Goal: Information Seeking & Learning: Learn about a topic

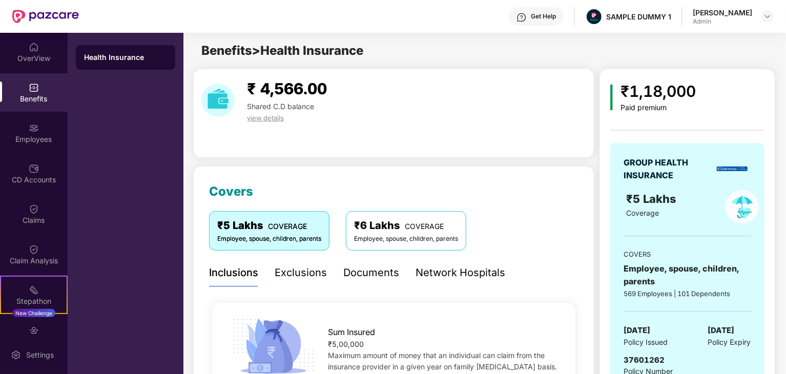
scroll to position [922, 0]
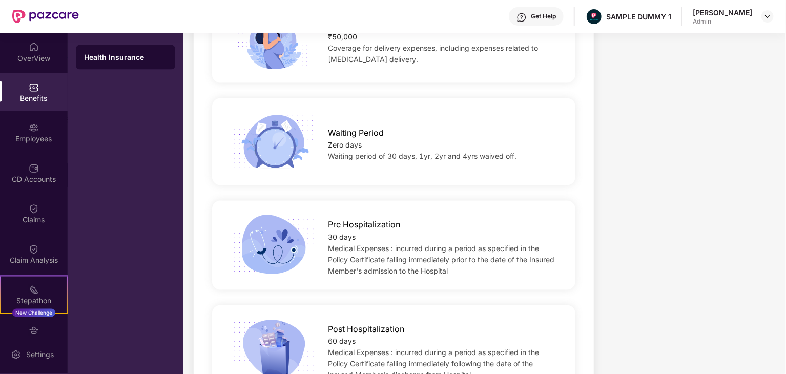
click at [340, 235] on div "30 days" at bounding box center [443, 237] width 231 height 11
copy div "30 days"
click at [344, 261] on span "Medical Expenses : incurred during a period as specified in the Policy Certific…" at bounding box center [441, 259] width 227 height 31
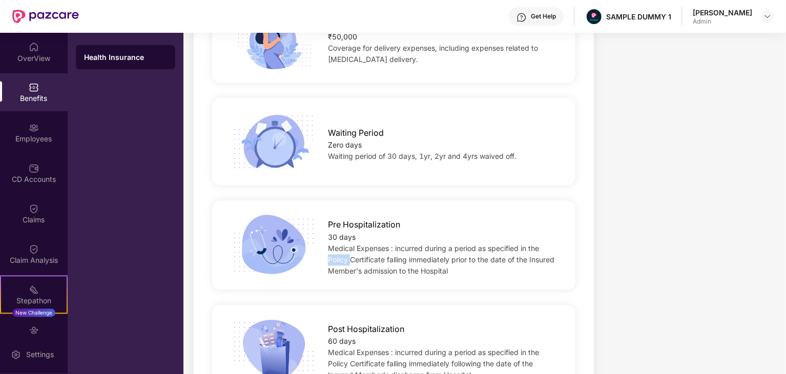
click at [344, 261] on span "Medical Expenses : incurred during a period as specified in the Policy Certific…" at bounding box center [441, 259] width 227 height 31
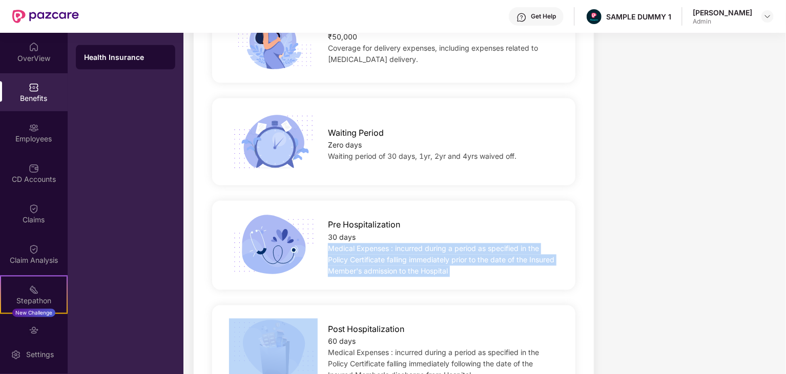
click at [344, 261] on span "Medical Expenses : incurred during a period as specified in the Policy Certific…" at bounding box center [441, 259] width 227 height 31
copy span "Medical Expenses : incurred during a period as specified in the Policy Certific…"
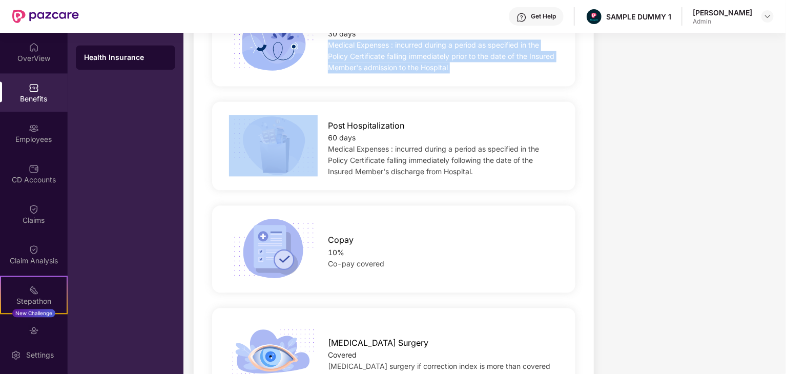
scroll to position [1127, 0]
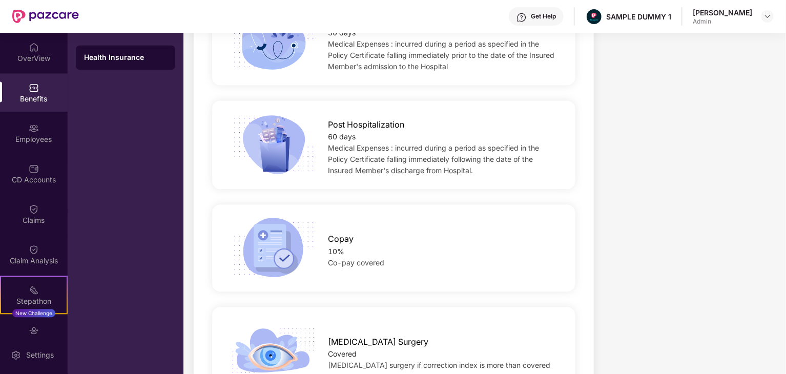
click at [346, 138] on div "60 days" at bounding box center [443, 136] width 231 height 11
copy div "60 days"
click at [356, 157] on span "Medical Expenses : incurred during a period as specified in the Policy Certific…" at bounding box center [433, 158] width 211 height 31
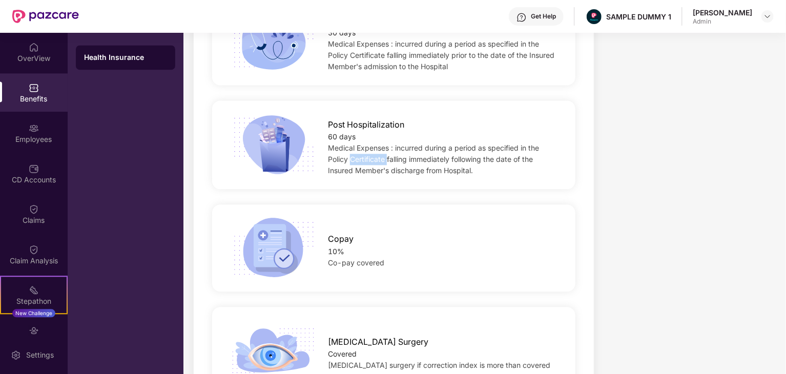
click at [356, 157] on span "Medical Expenses : incurred during a period as specified in the Policy Certific…" at bounding box center [433, 158] width 211 height 31
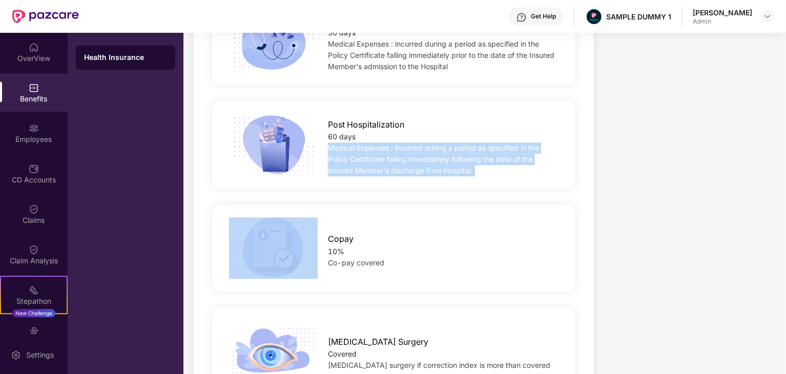
click at [356, 157] on span "Medical Expenses : incurred during a period as specified in the Policy Certific…" at bounding box center [433, 158] width 211 height 31
copy span "Medical Expenses : incurred during a period as specified in the Policy Certific…"
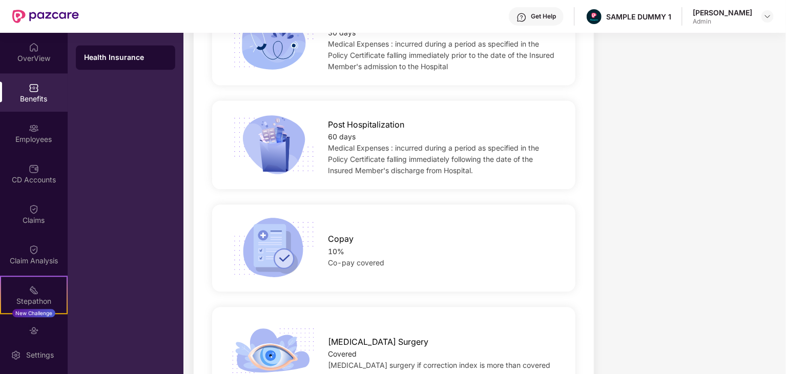
click at [334, 249] on div "10%" at bounding box center [443, 251] width 231 height 11
copy div "10%"
click at [338, 266] on span "Co-pay covered" at bounding box center [356, 262] width 56 height 9
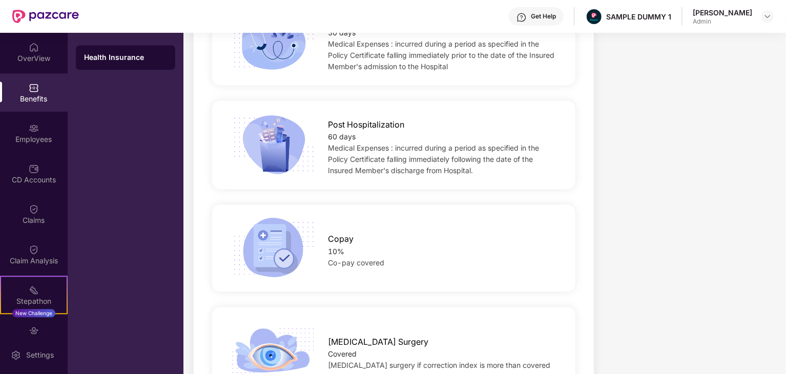
click at [337, 268] on div "Co-pay covered" at bounding box center [443, 262] width 231 height 11
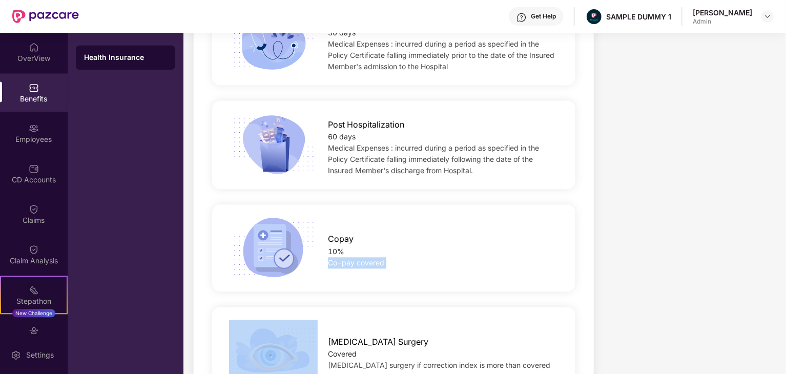
click at [337, 268] on div "Co-pay covered" at bounding box center [443, 262] width 231 height 11
copy span "Co-pay covered"
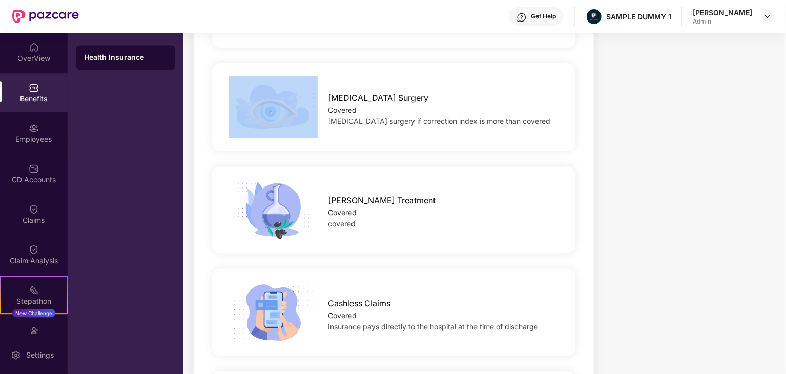
scroll to position [1384, 0]
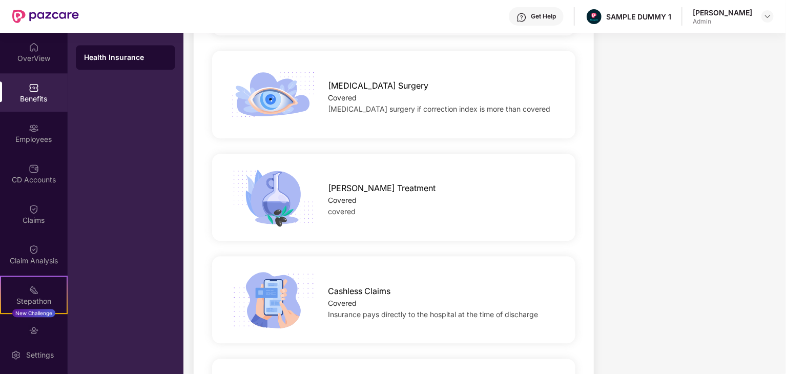
click at [349, 100] on div "Covered" at bounding box center [443, 97] width 231 height 11
copy div "Covered"
click at [355, 106] on span "[MEDICAL_DATA] surgery if correction index is more than covered" at bounding box center [439, 109] width 222 height 9
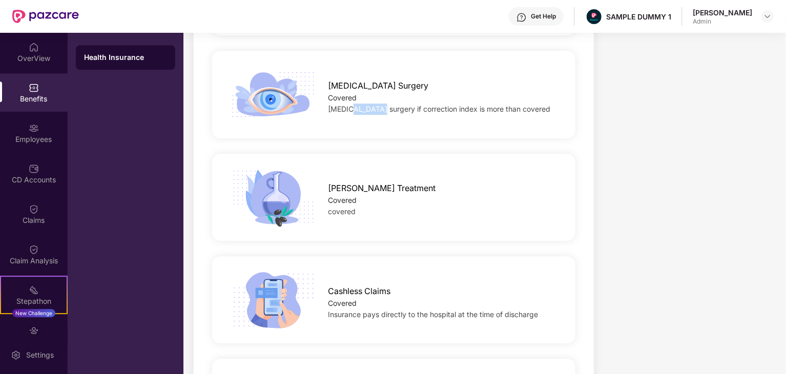
click at [363, 110] on span "[MEDICAL_DATA] surgery if correction index is more than covered" at bounding box center [439, 109] width 222 height 9
click at [364, 110] on span "[MEDICAL_DATA] surgery if correction index is more than covered" at bounding box center [439, 109] width 222 height 9
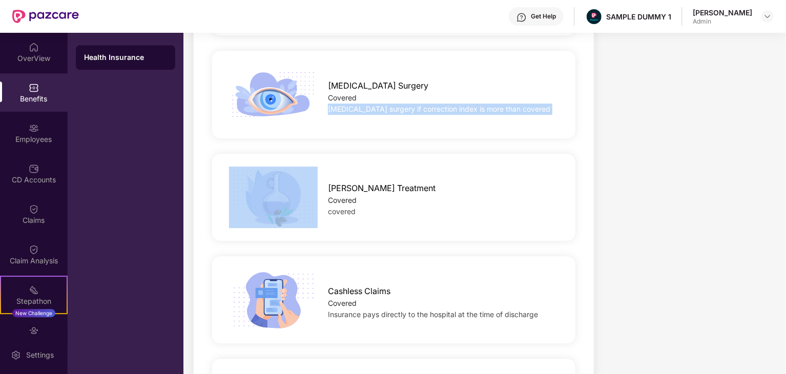
click at [364, 110] on span "[MEDICAL_DATA] surgery if correction index is more than covered" at bounding box center [439, 109] width 222 height 9
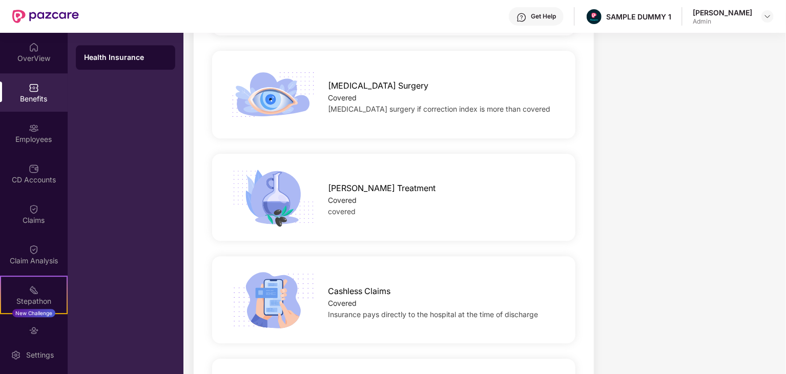
click at [339, 198] on div "Covered" at bounding box center [443, 200] width 231 height 11
copy div "Covered"
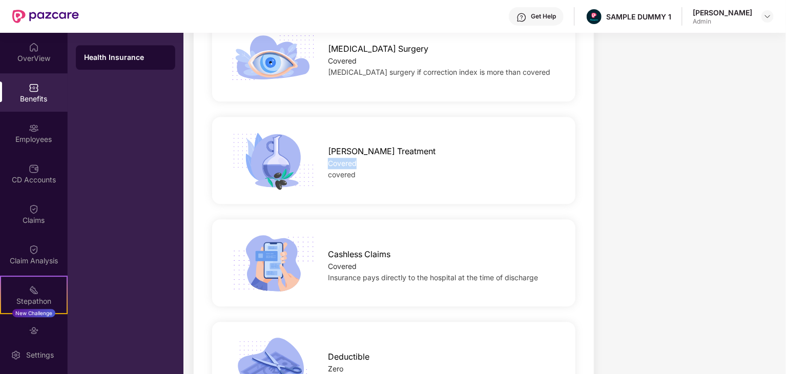
scroll to position [1589, 0]
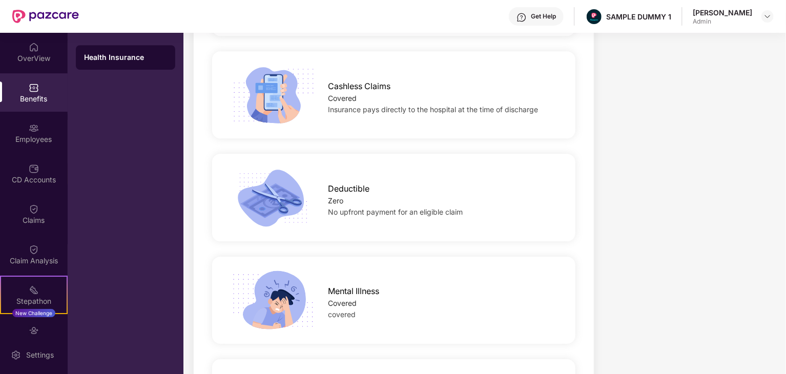
click at [341, 98] on div "Covered" at bounding box center [443, 98] width 231 height 11
click at [365, 110] on span "Insurance pays directly to the hospital at the time of discharge" at bounding box center [433, 109] width 210 height 9
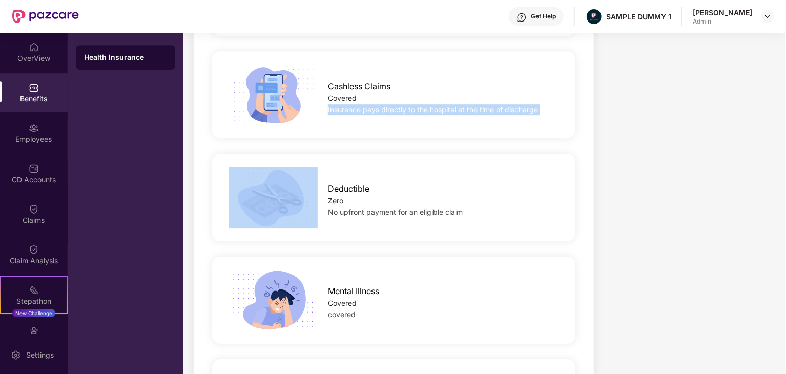
click at [365, 110] on span "Insurance pays directly to the hospital at the time of discharge" at bounding box center [433, 109] width 210 height 9
copy span "Insurance pays directly to the hospital at the time of discharge"
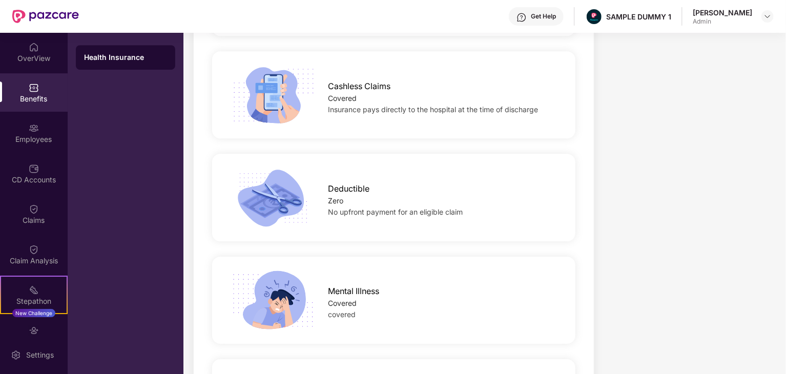
click at [338, 203] on div "Zero" at bounding box center [443, 200] width 231 height 11
copy div "Zero"
click at [363, 207] on div "No upfront payment for an eligible claim" at bounding box center [443, 212] width 231 height 11
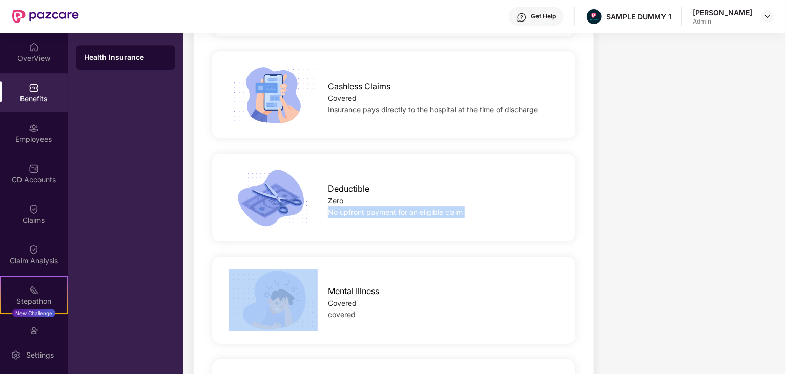
click at [364, 207] on div "No upfront payment for an eligible claim" at bounding box center [443, 212] width 231 height 11
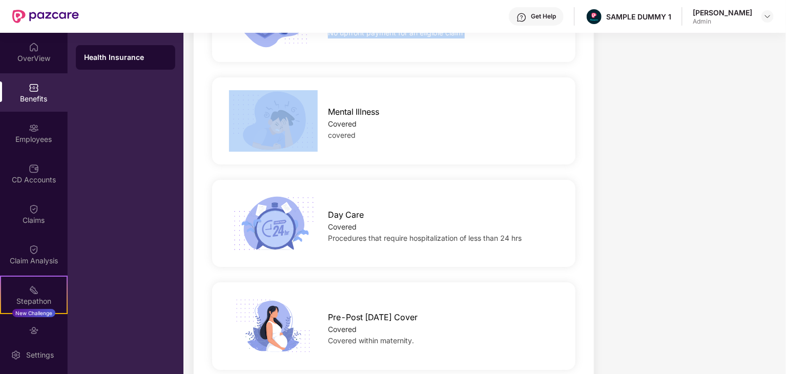
scroll to position [1794, 0]
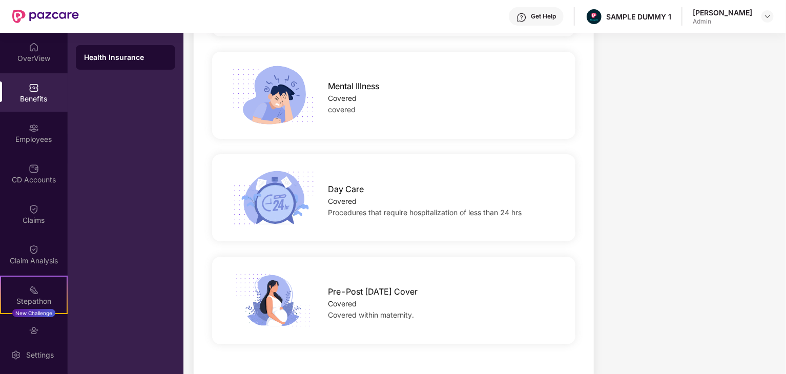
click at [346, 101] on div "Covered" at bounding box center [443, 98] width 231 height 11
click at [342, 114] on div "covered" at bounding box center [443, 109] width 231 height 11
click at [340, 201] on div "Covered" at bounding box center [443, 201] width 231 height 11
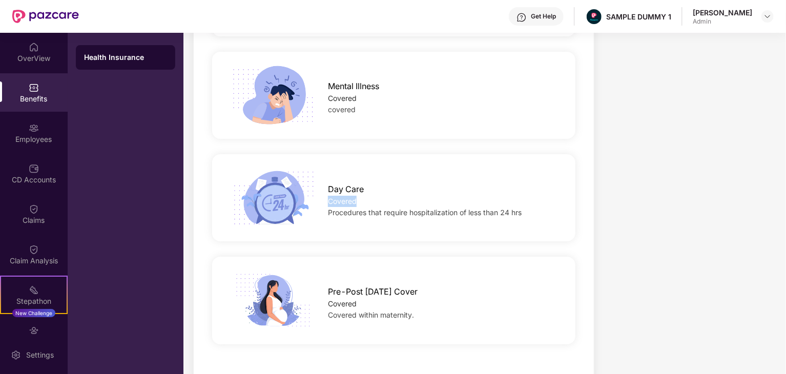
click at [340, 201] on div "Covered" at bounding box center [443, 201] width 231 height 11
click at [357, 216] on span "Procedures that require hospitalization of less than 24 hrs" at bounding box center [425, 212] width 194 height 9
click at [364, 210] on span "Procedures that require hospitalization of less than 24 hrs" at bounding box center [425, 212] width 194 height 9
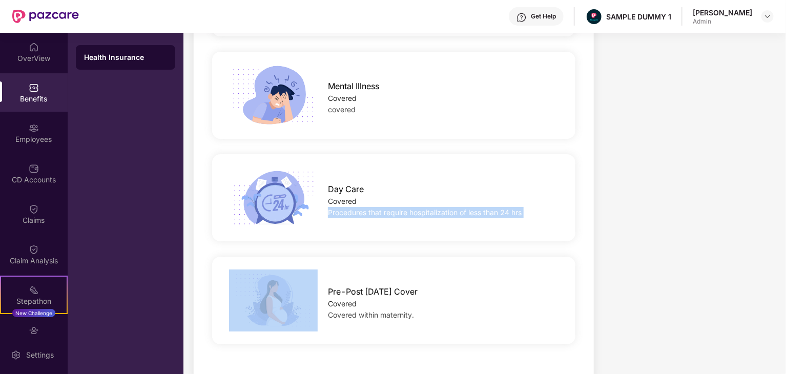
click at [364, 210] on span "Procedures that require hospitalization of less than 24 hrs" at bounding box center [425, 212] width 194 height 9
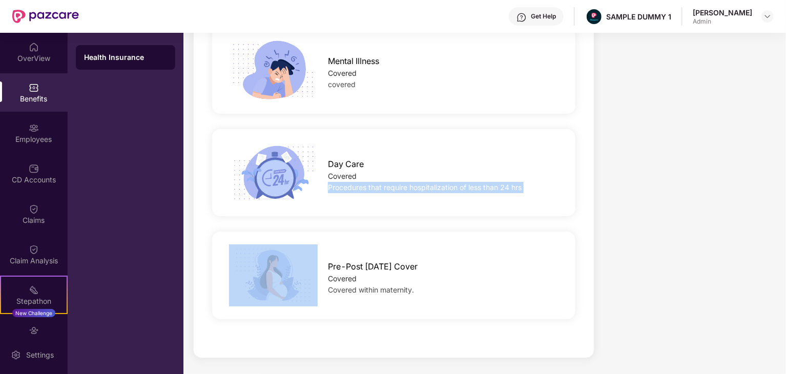
scroll to position [1819, 0]
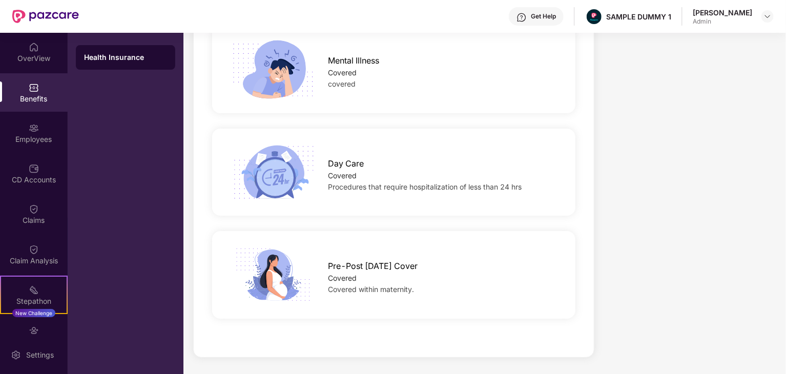
click at [345, 274] on div "Covered" at bounding box center [443, 278] width 231 height 11
click at [396, 290] on span "Covered within maternity." at bounding box center [371, 289] width 86 height 9
